Goal: Task Accomplishment & Management: Manage account settings

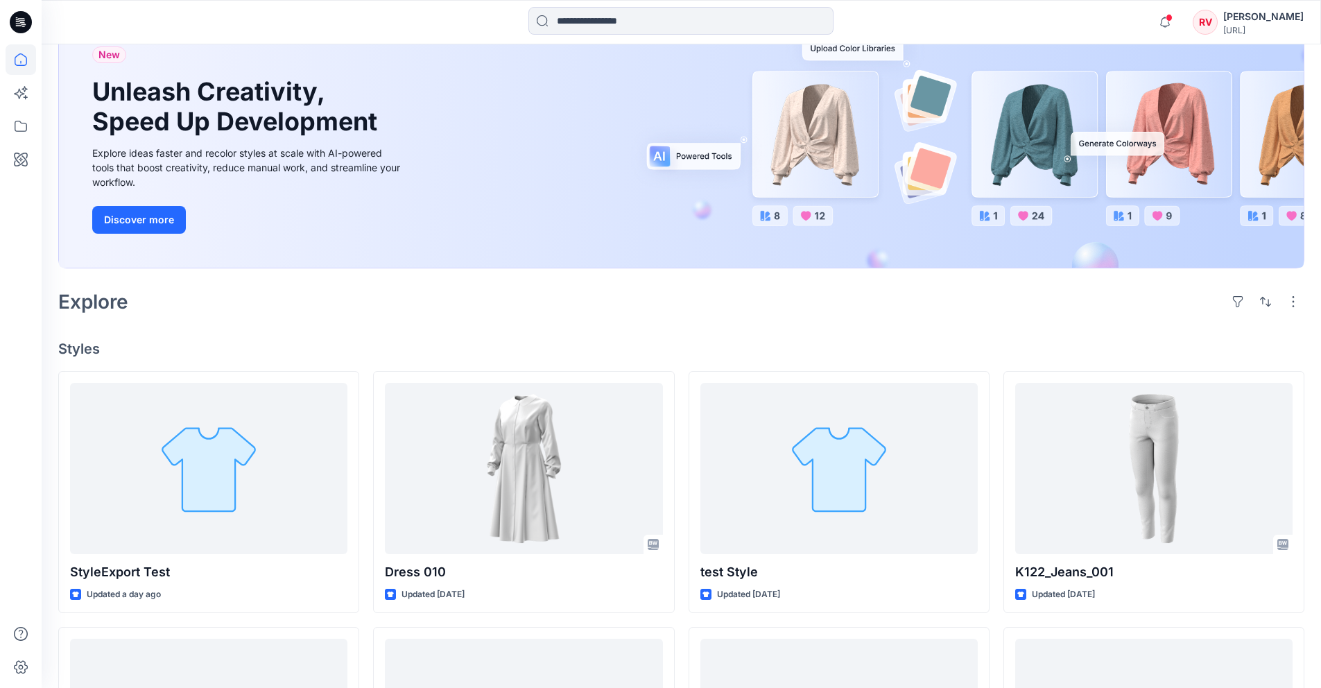
scroll to position [417, 0]
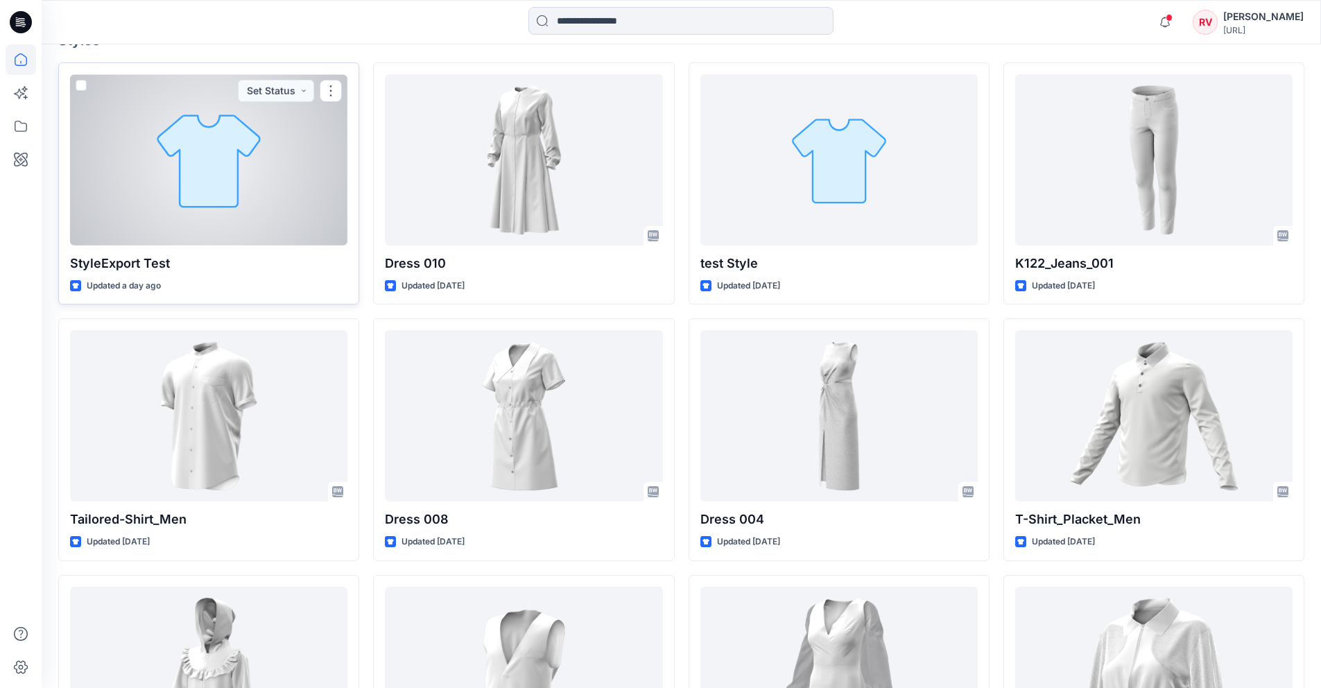
click at [185, 204] on div at bounding box center [208, 159] width 277 height 171
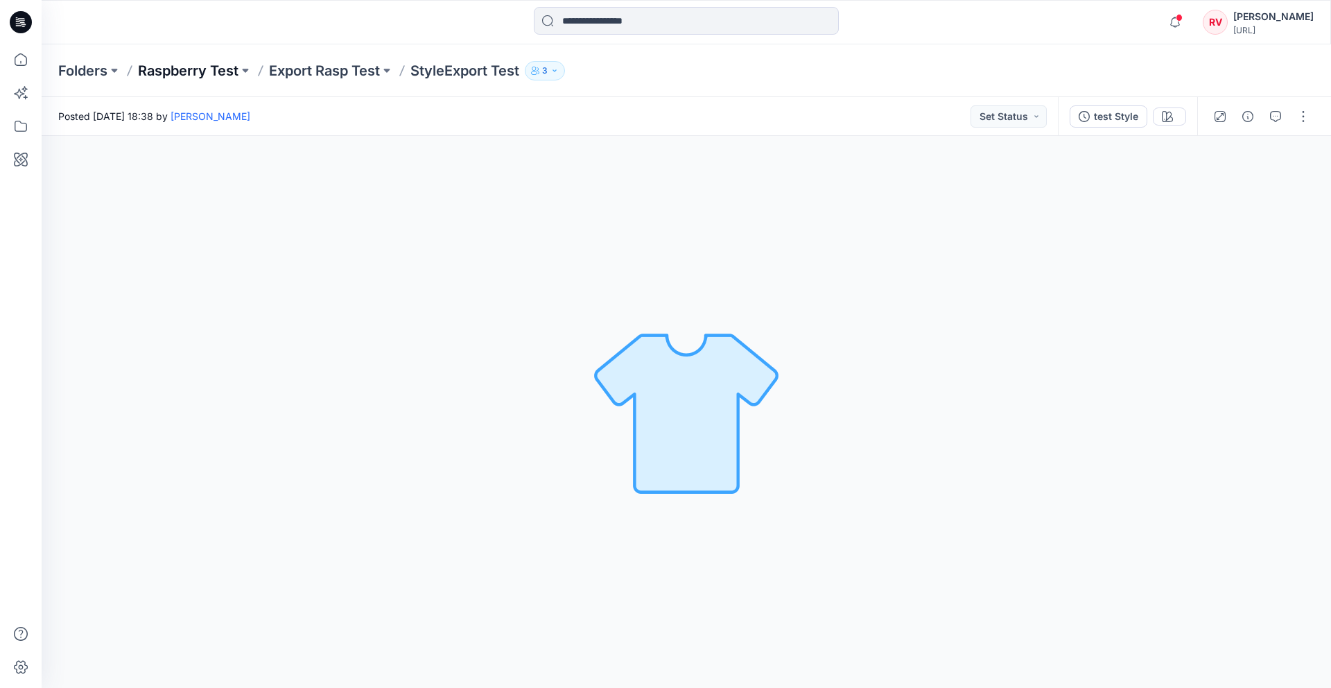
click at [219, 67] on p "Raspberry Test" at bounding box center [188, 70] width 101 height 19
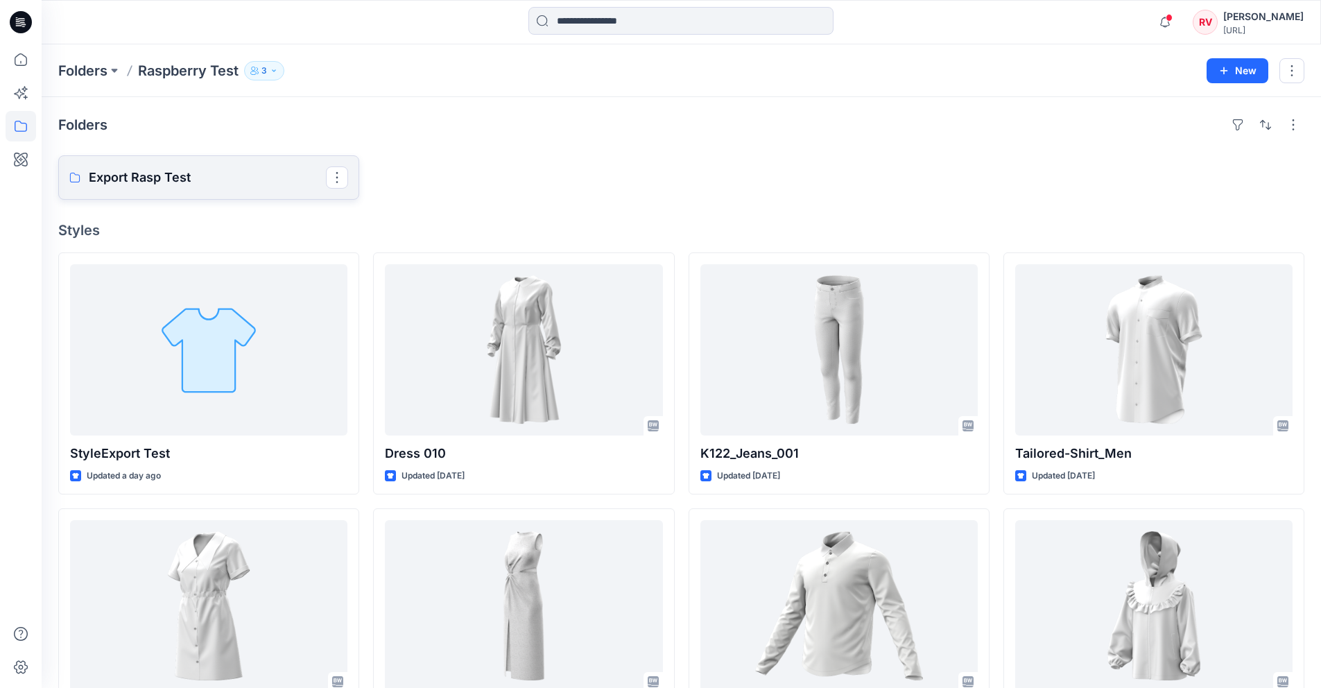
click at [218, 180] on p "Export Rasp Test" at bounding box center [207, 177] width 237 height 19
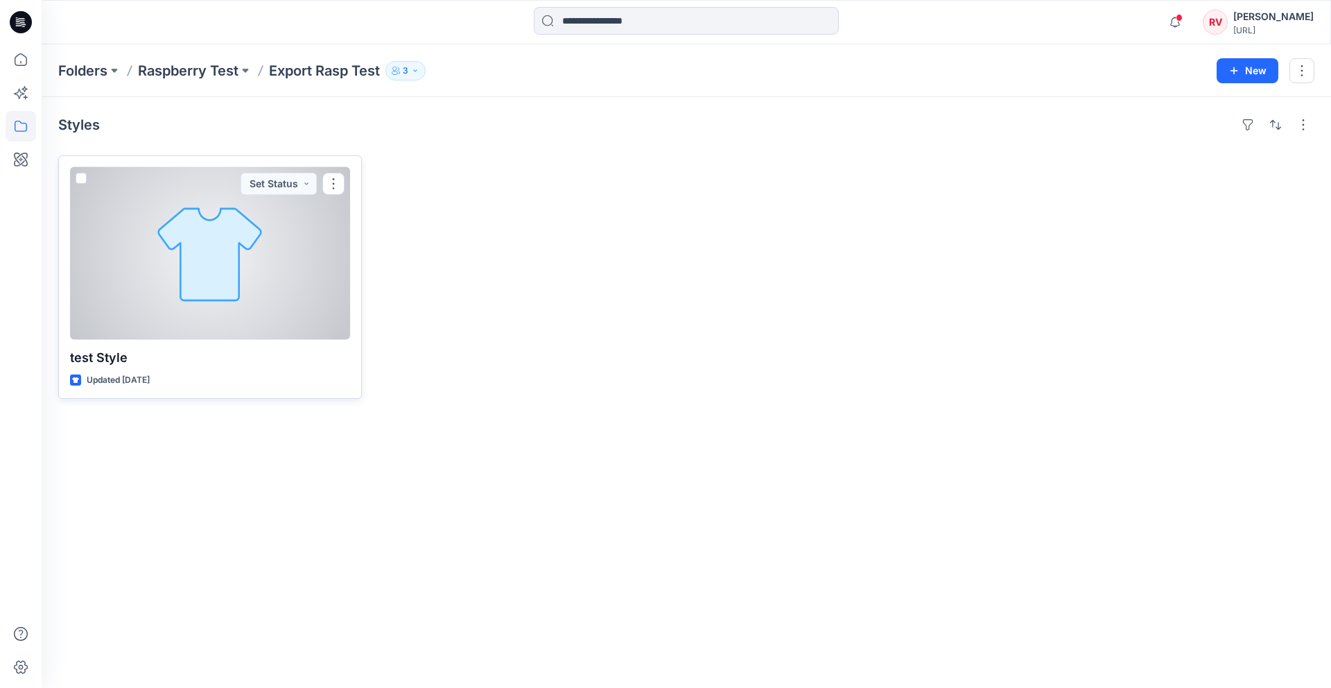
click at [191, 284] on div at bounding box center [210, 253] width 280 height 173
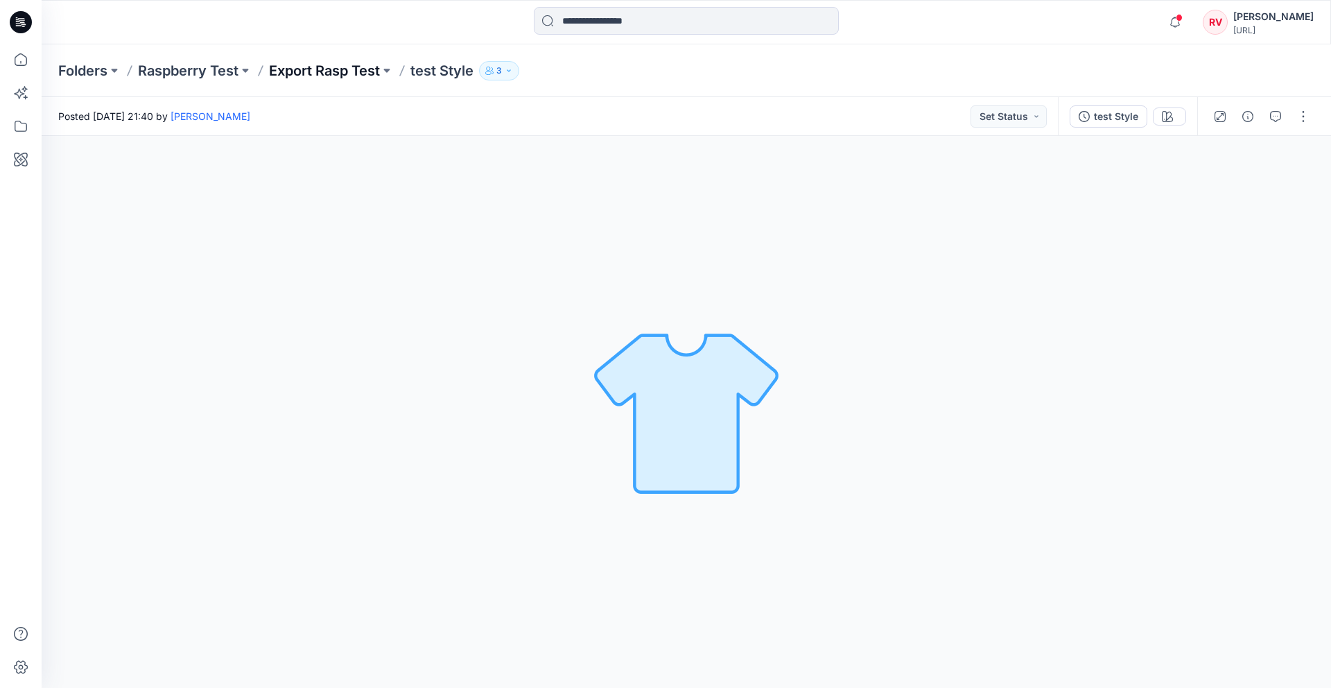
click at [311, 76] on p "Export Rasp Test" at bounding box center [324, 70] width 111 height 19
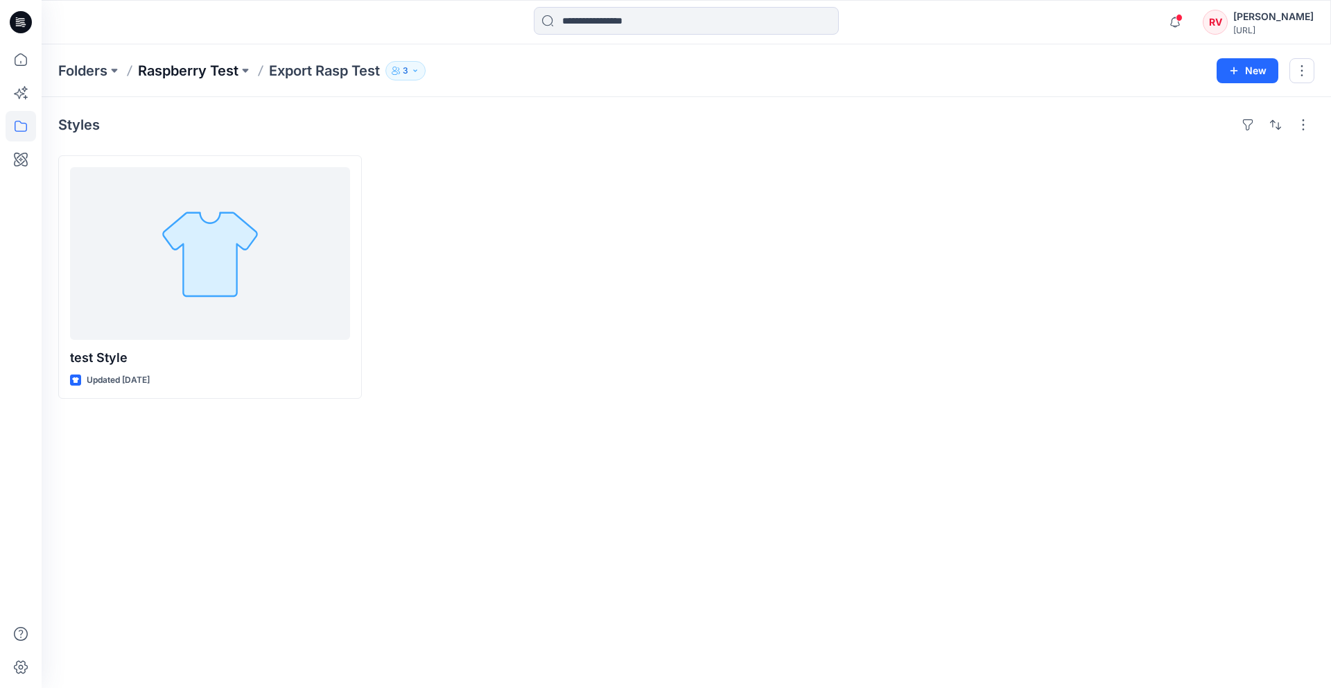
click at [225, 75] on p "Raspberry Test" at bounding box center [188, 70] width 101 height 19
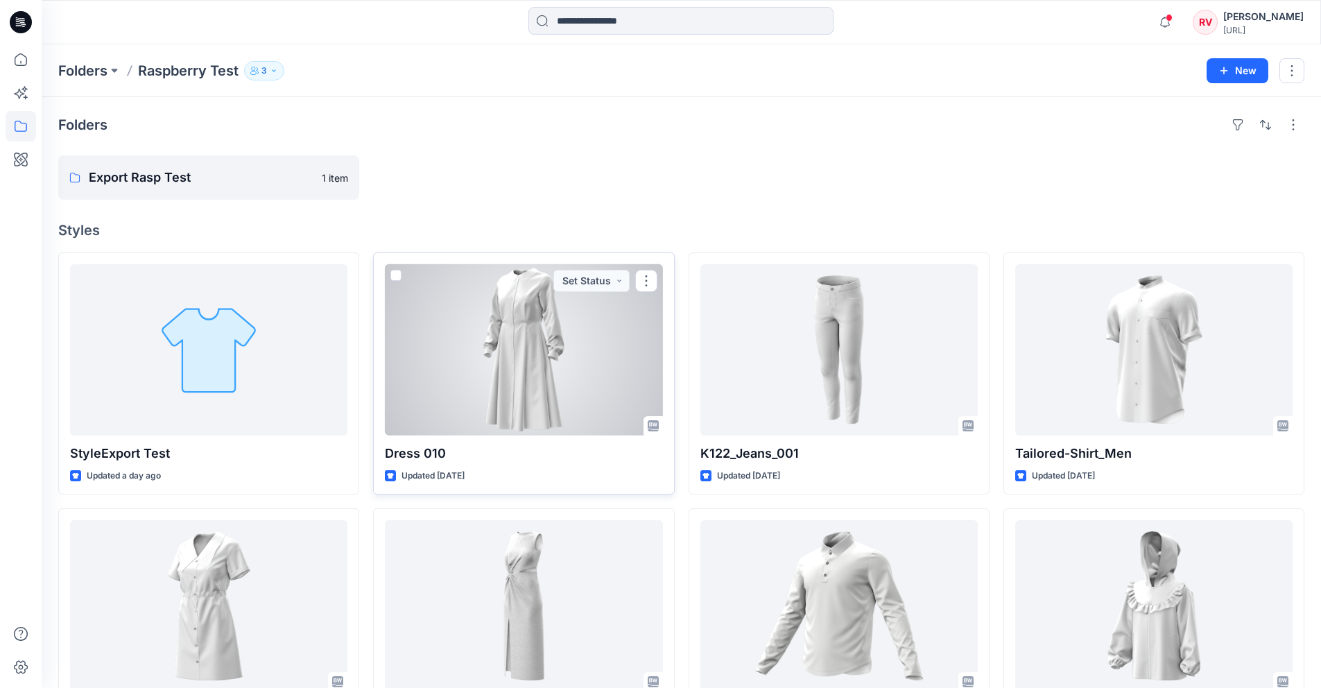
click at [503, 374] on div at bounding box center [523, 349] width 277 height 171
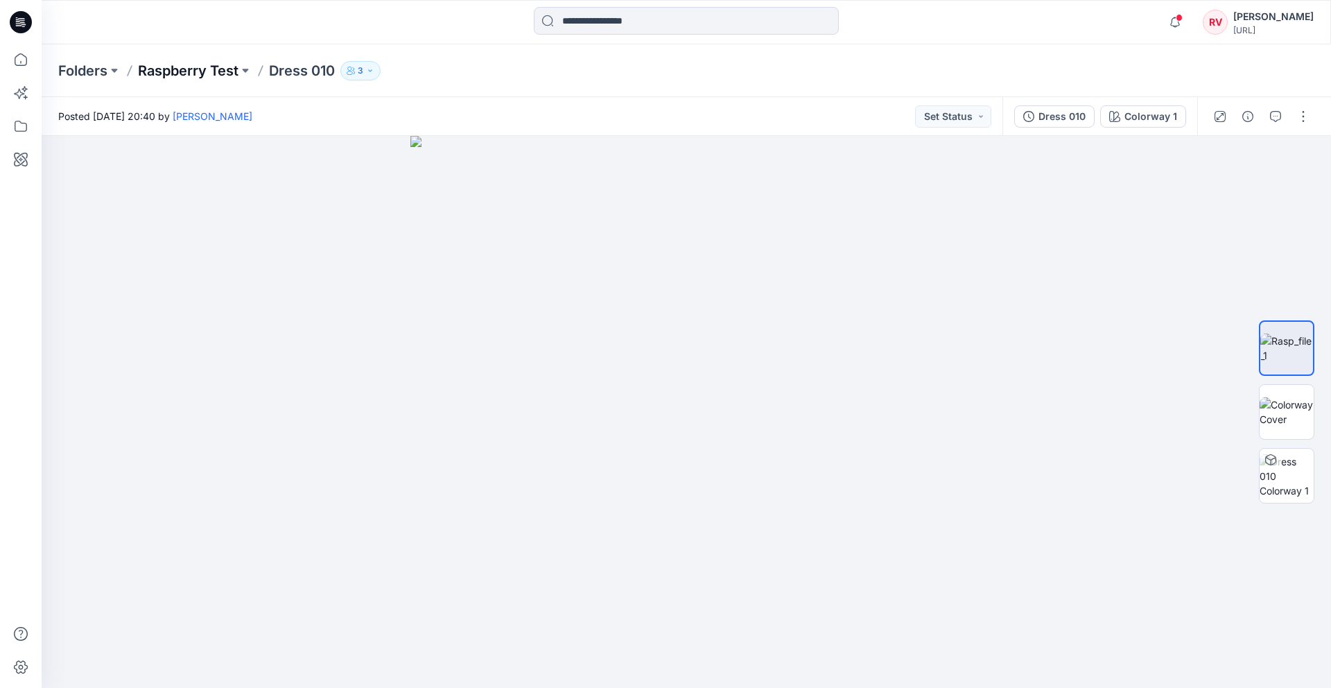
click at [187, 76] on p "Raspberry Test" at bounding box center [188, 70] width 101 height 19
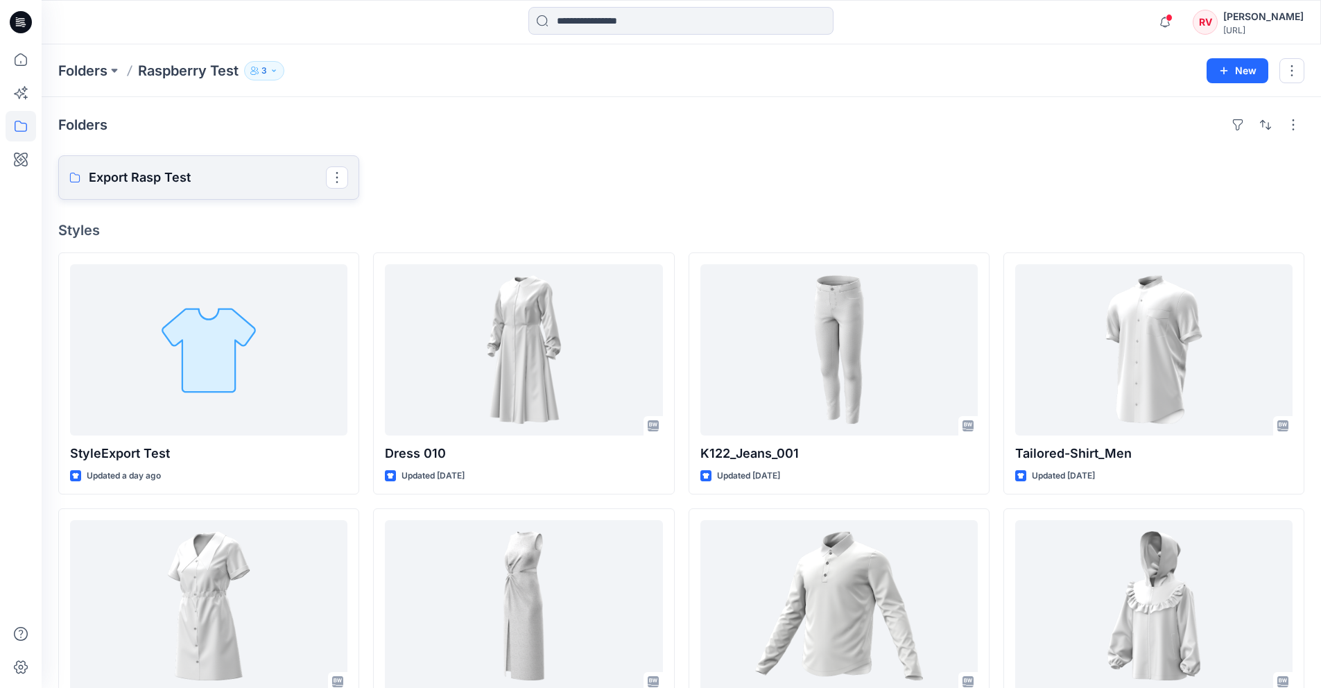
click at [162, 182] on p "Export Rasp Test" at bounding box center [207, 177] width 237 height 19
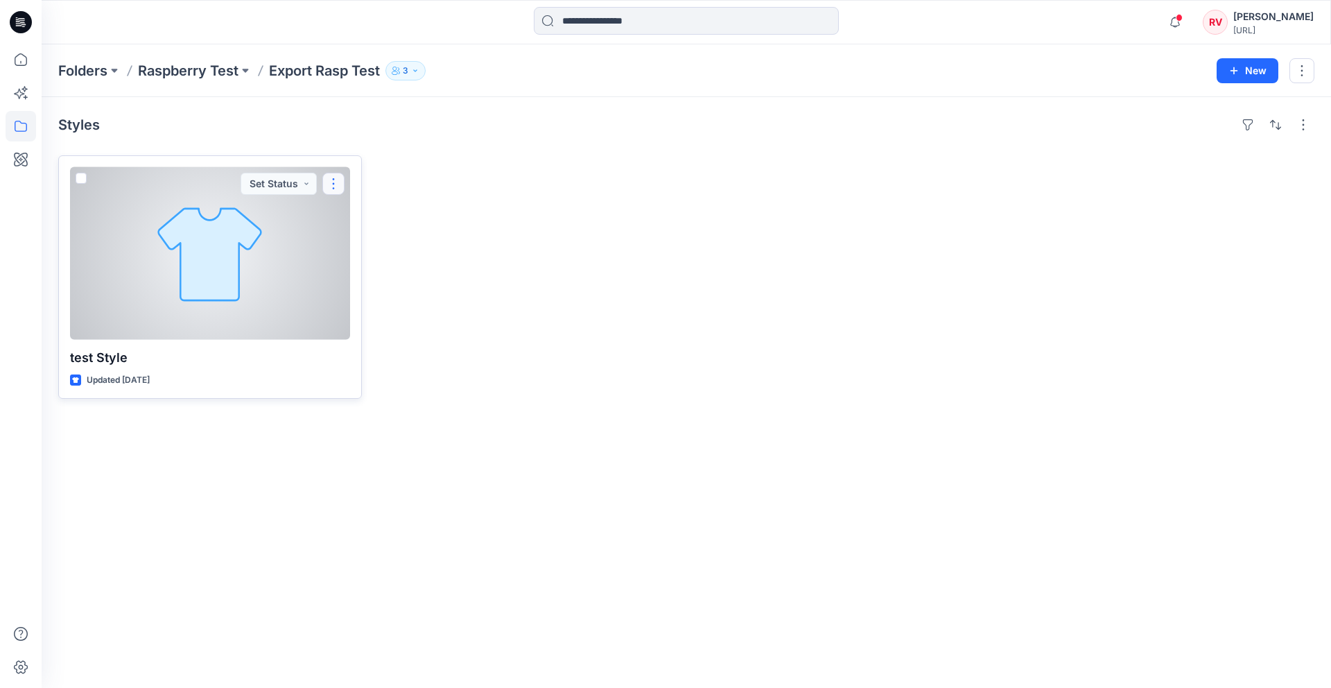
click at [338, 186] on button "button" at bounding box center [333, 184] width 22 height 22
click at [399, 216] on button "Edit" at bounding box center [400, 216] width 150 height 26
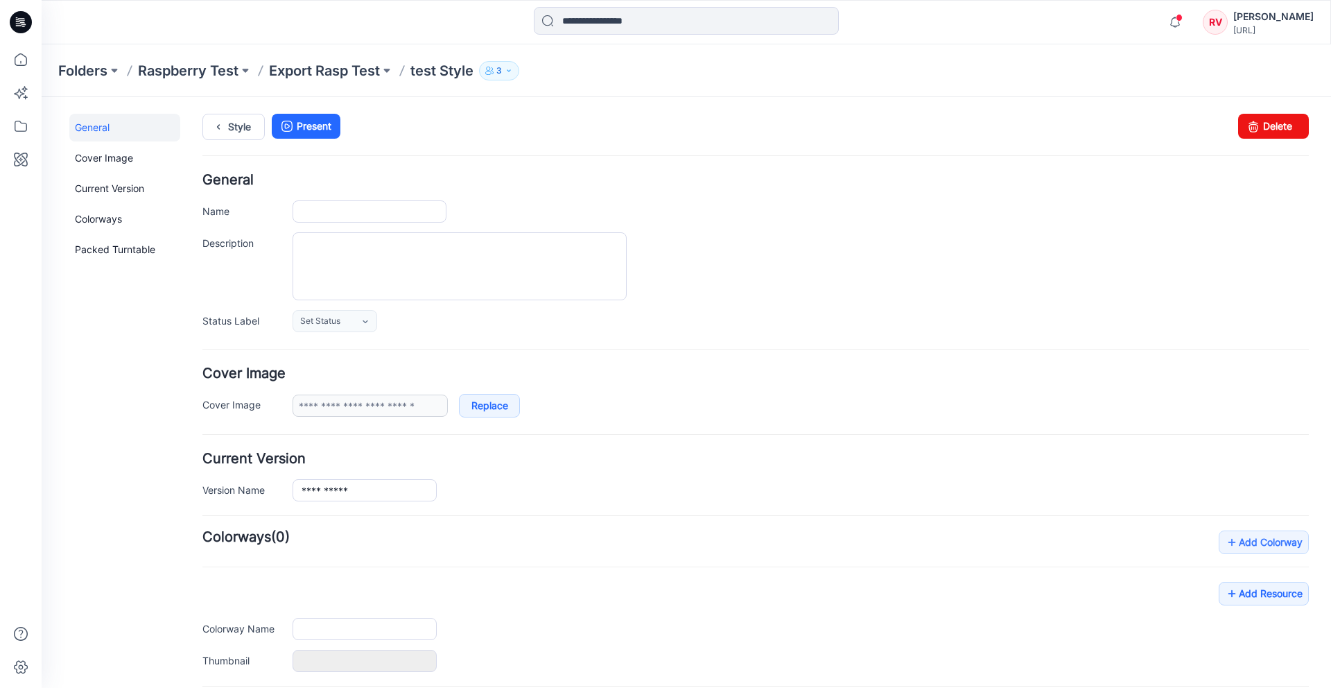
type input "**********"
click at [716, 381] on div "**********" at bounding box center [755, 392] width 1107 height 51
click at [125, 154] on link "Cover Image" at bounding box center [124, 158] width 111 height 28
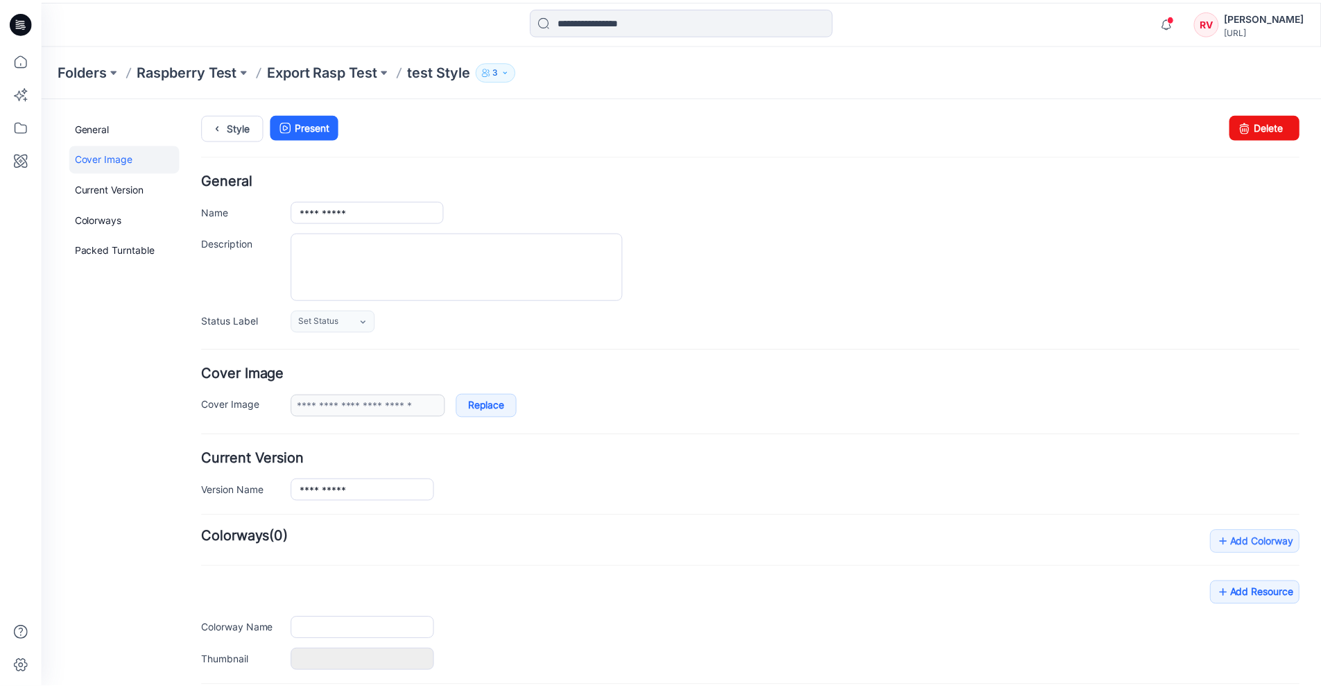
scroll to position [143, 0]
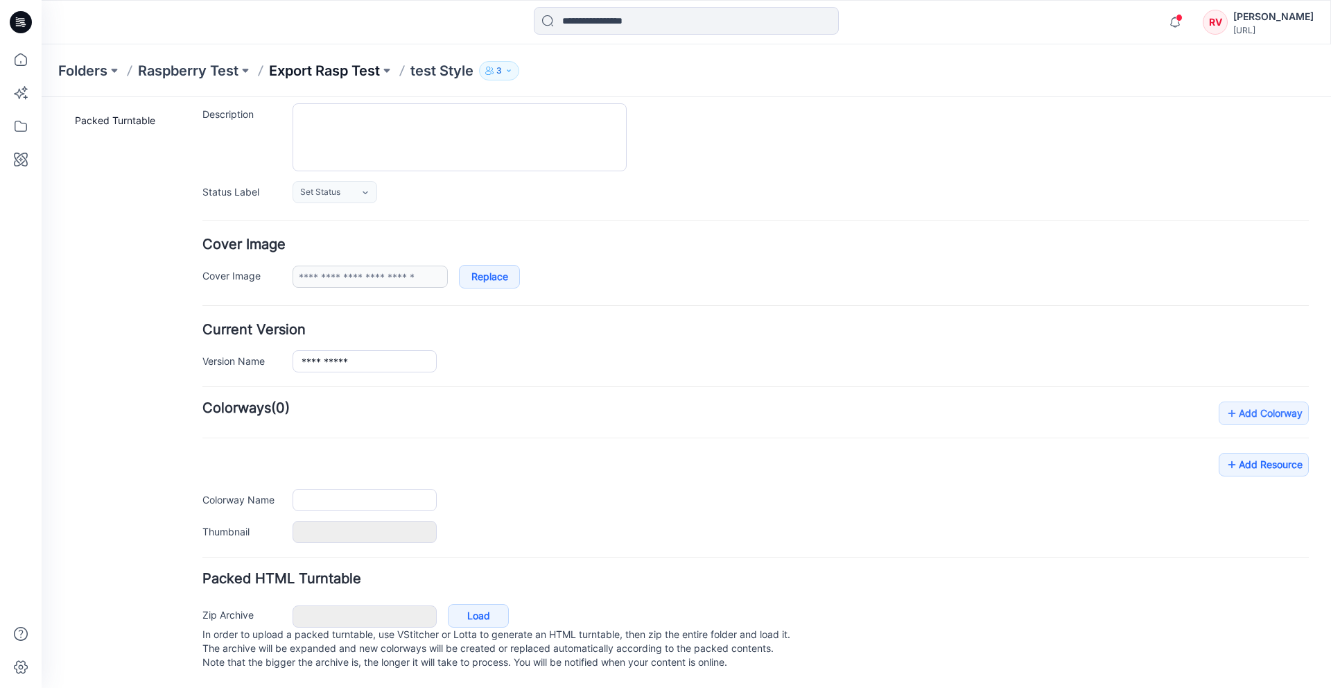
click at [316, 69] on p "Export Rasp Test" at bounding box center [324, 70] width 111 height 19
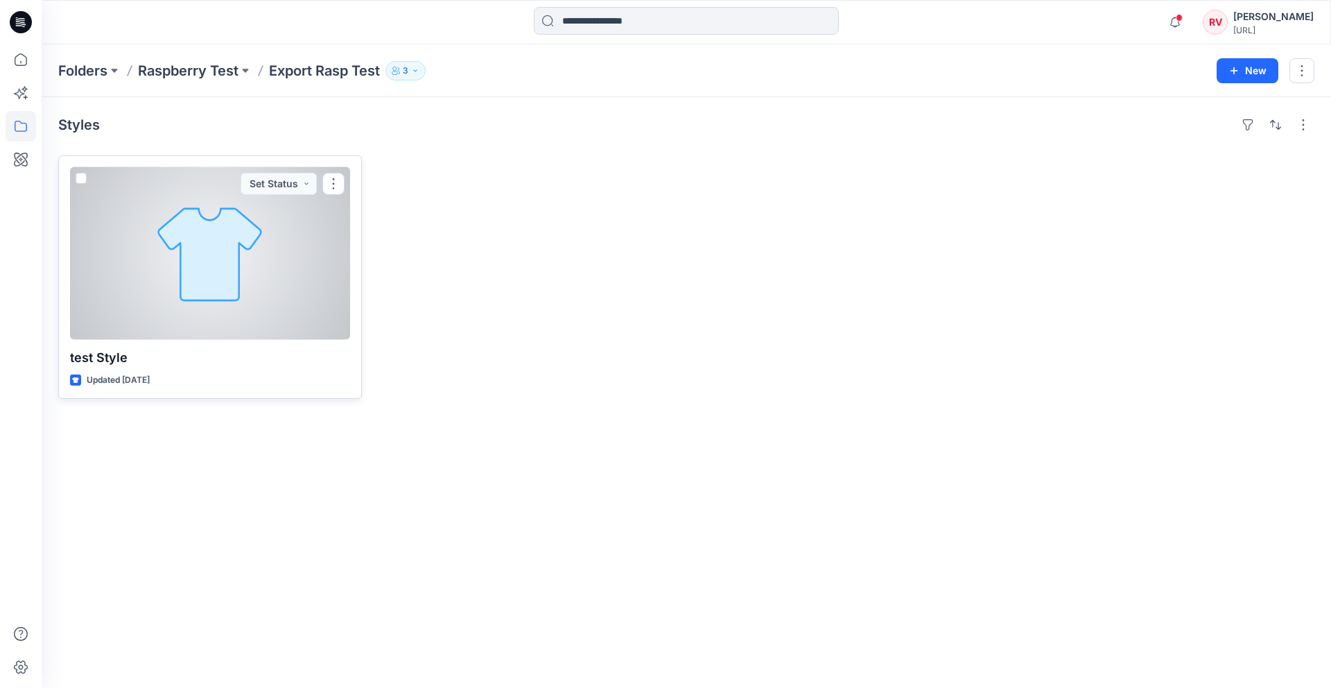
click at [293, 227] on div at bounding box center [210, 253] width 280 height 173
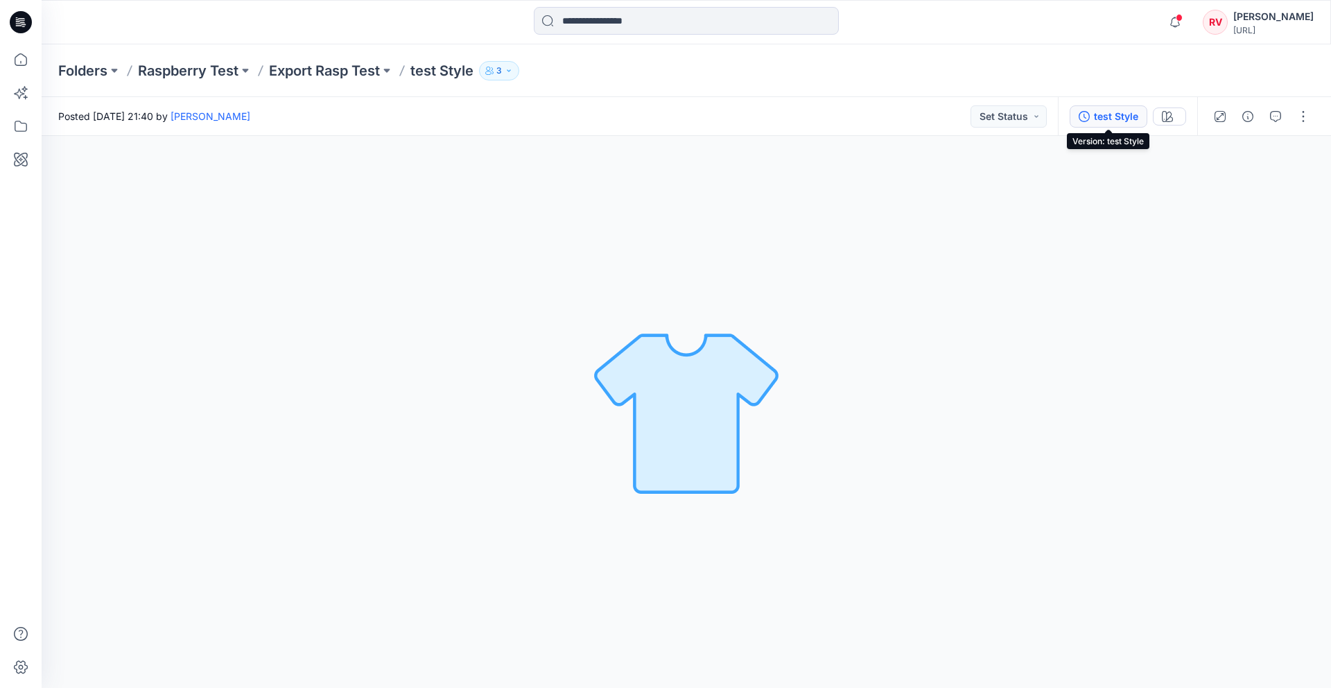
click at [1105, 121] on div "test Style" at bounding box center [1116, 116] width 44 height 15
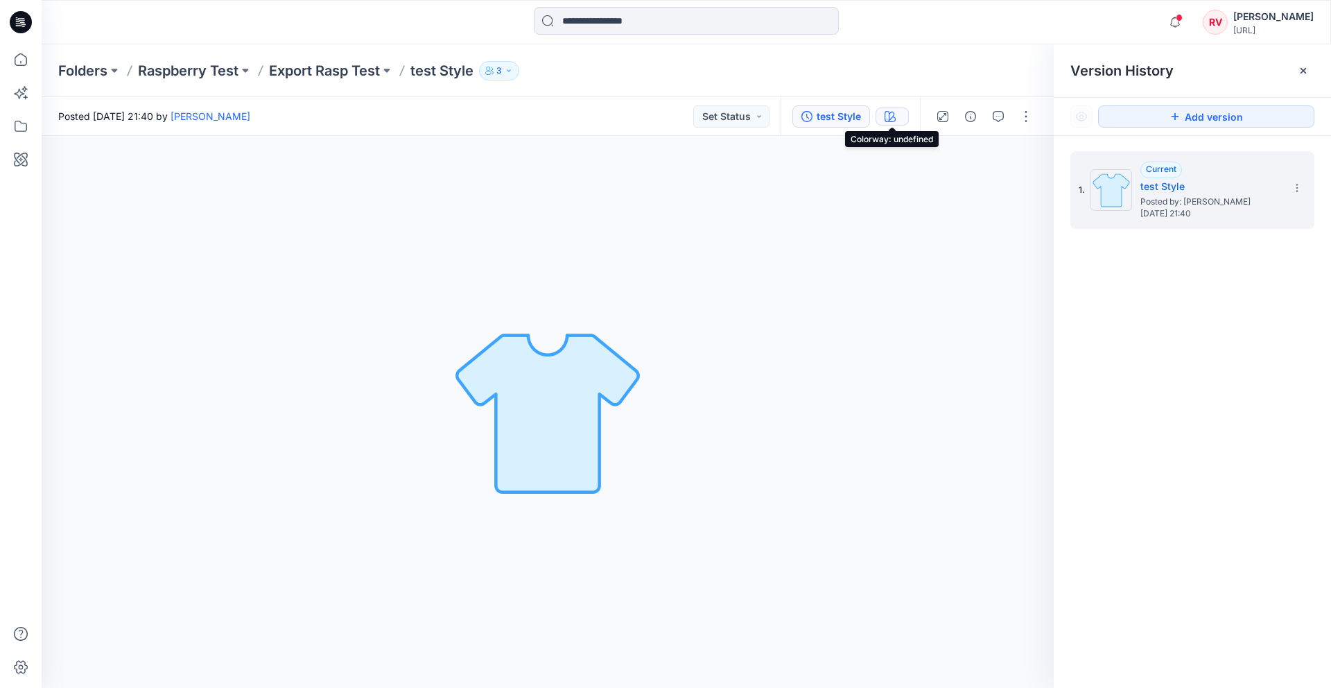
click at [892, 115] on icon "button" at bounding box center [890, 116] width 11 height 11
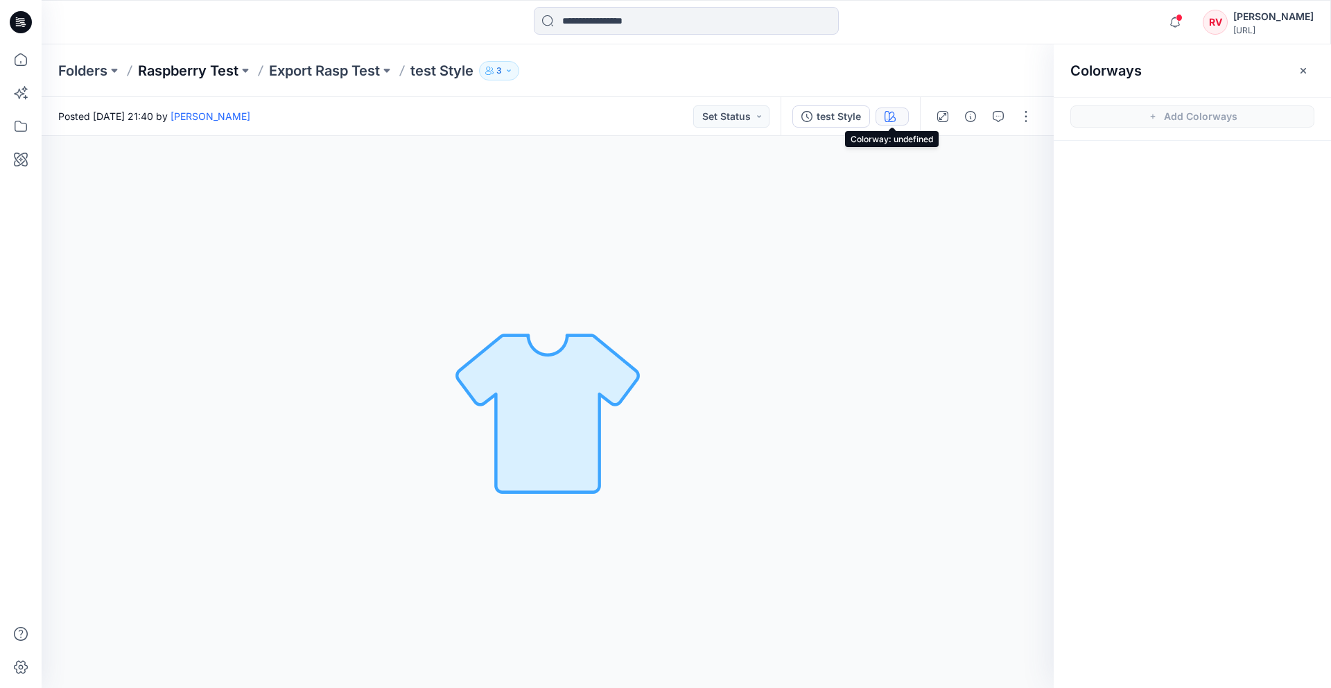
click at [194, 73] on p "Raspberry Test" at bounding box center [188, 70] width 101 height 19
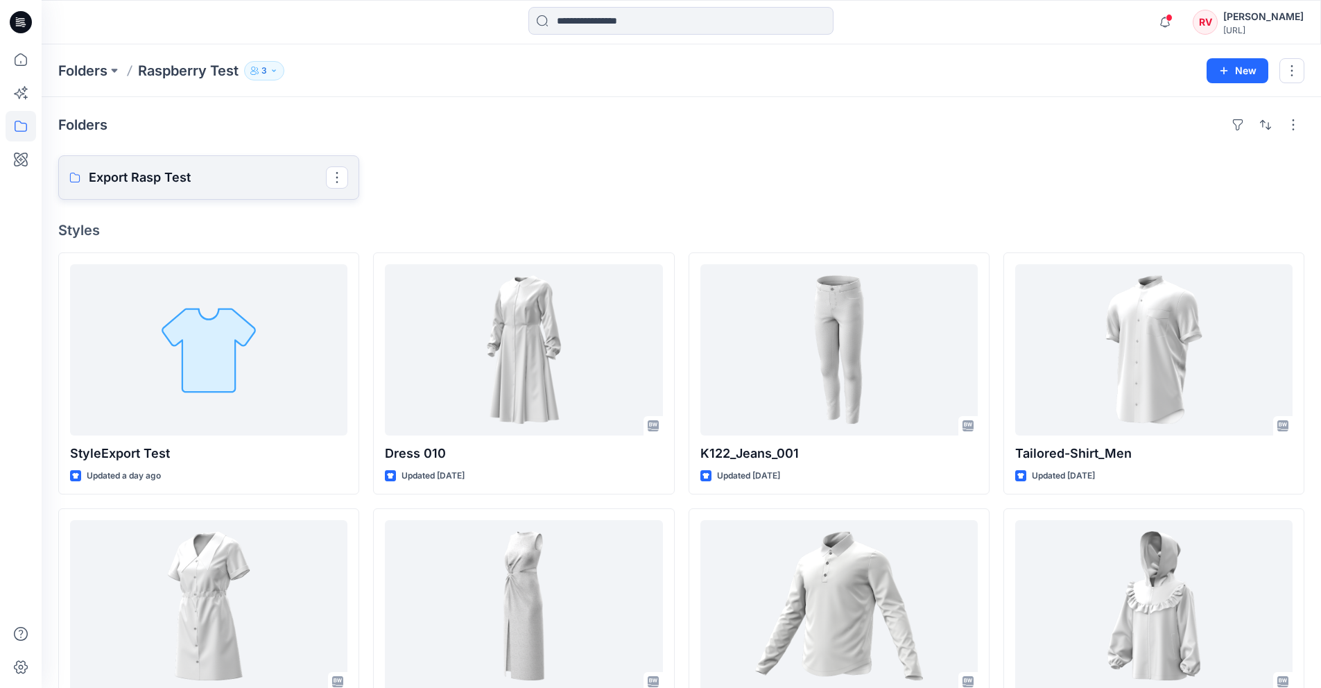
click at [207, 188] on link "Export Rasp Test" at bounding box center [208, 177] width 301 height 44
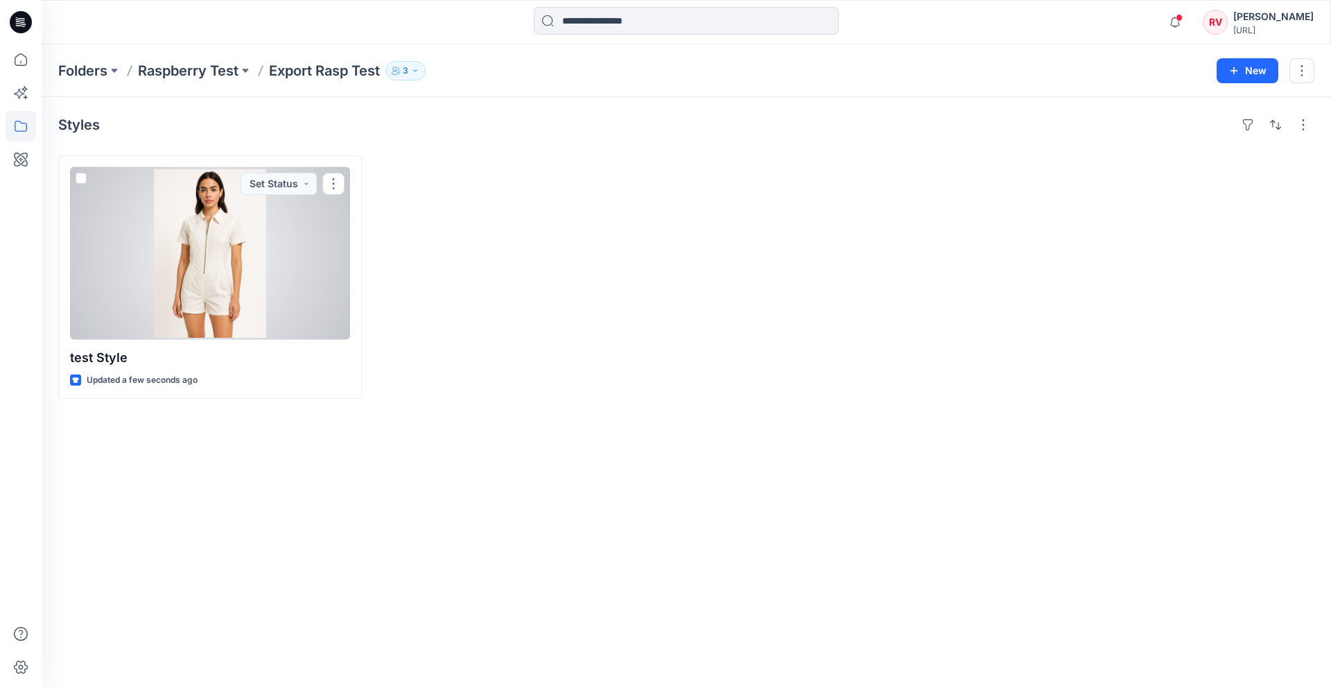
click at [263, 277] on div at bounding box center [210, 253] width 280 height 173
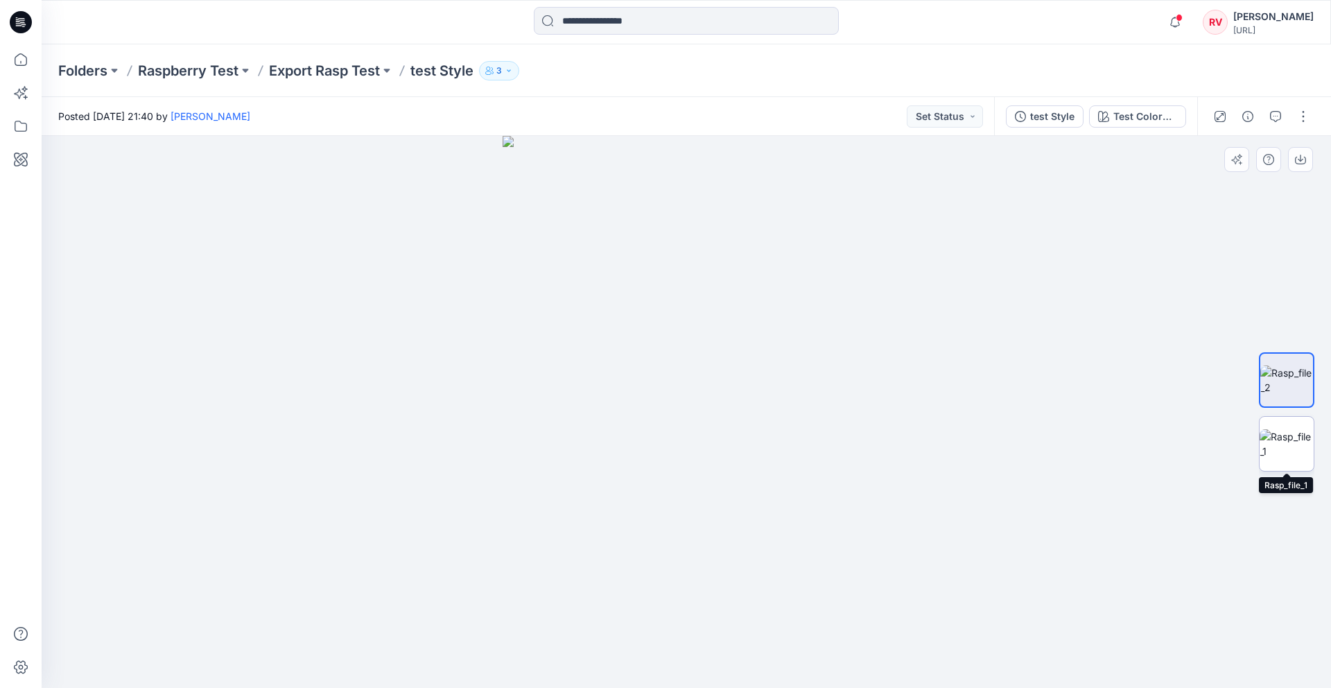
click at [1286, 441] on img at bounding box center [1287, 443] width 54 height 29
click at [1298, 384] on img at bounding box center [1287, 379] width 54 height 29
